Goal: Check status: Check status

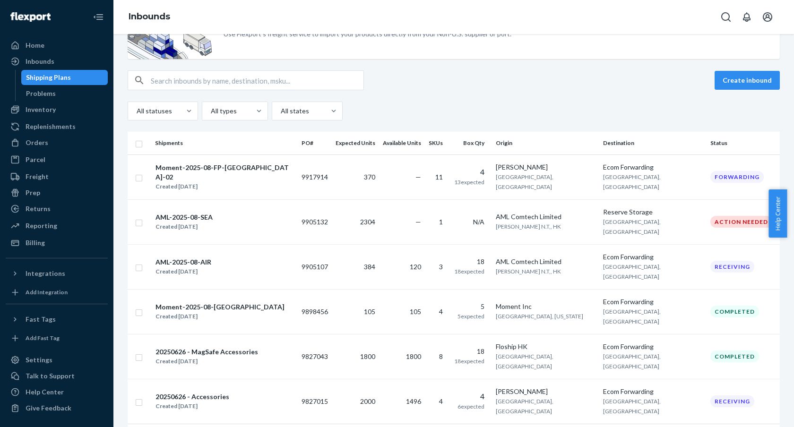
click at [449, 84] on div "Create inbound" at bounding box center [454, 80] width 652 height 20
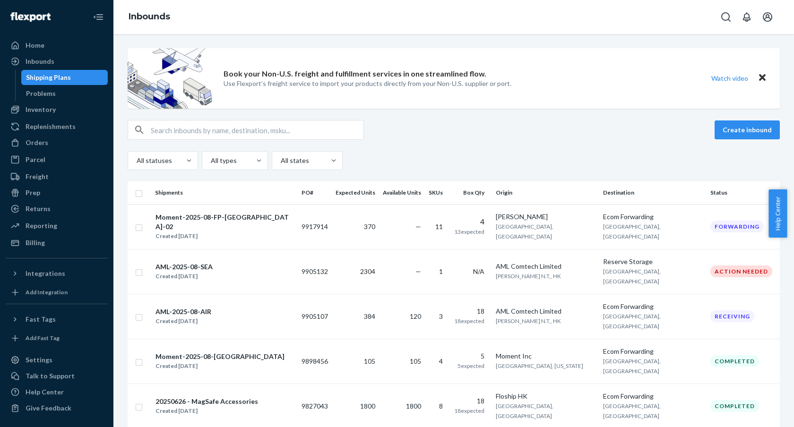
click at [341, 230] on td "370" at bounding box center [355, 226] width 47 height 45
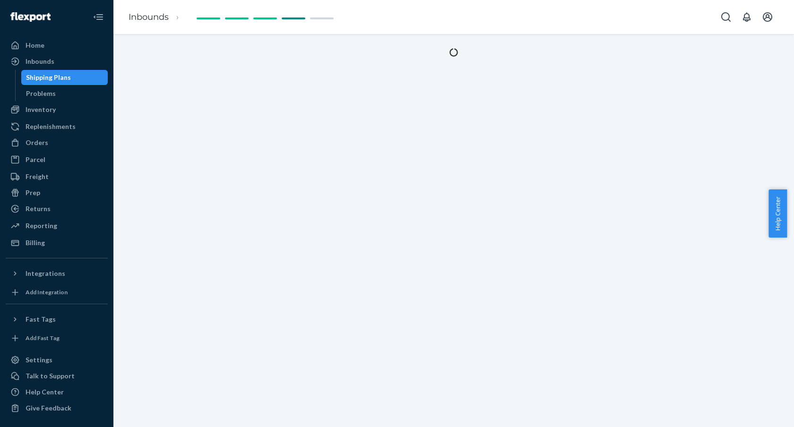
click at [321, 262] on div at bounding box center [453, 230] width 680 height 393
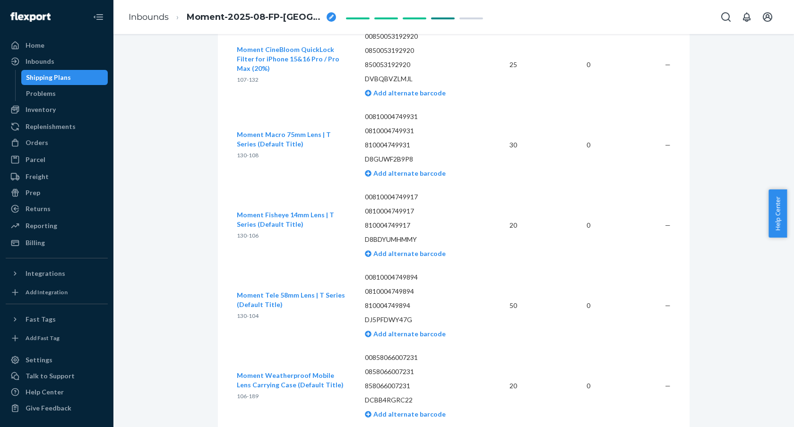
scroll to position [1712, 0]
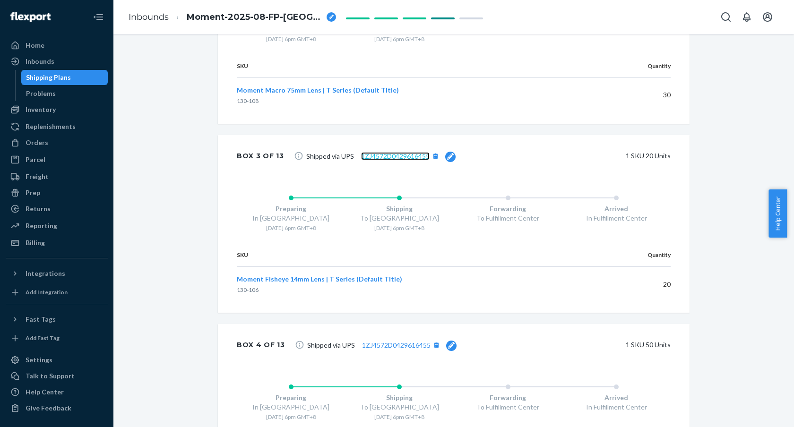
click at [399, 160] on link "1ZJ4572D0429616455" at bounding box center [395, 156] width 69 height 8
